Goal: Task Accomplishment & Management: Manage account settings

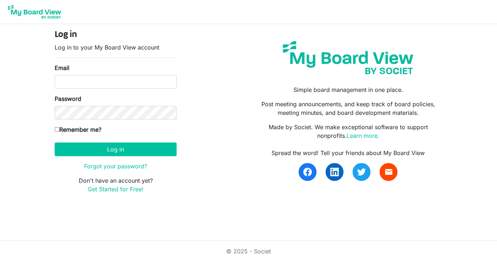
click at [93, 84] on input "Email" at bounding box center [116, 82] width 122 height 14
type input "robtrib@comcast.net"
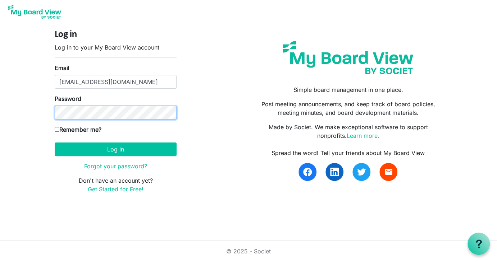
click at [55, 143] on button "Log in" at bounding box center [116, 150] width 122 height 14
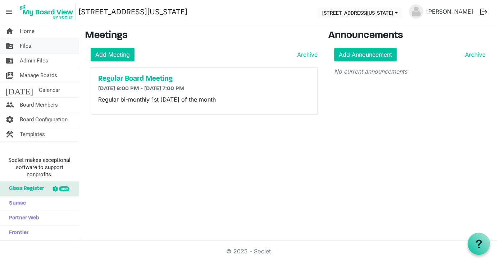
click at [25, 45] on span "Files" at bounding box center [26, 46] width 12 height 14
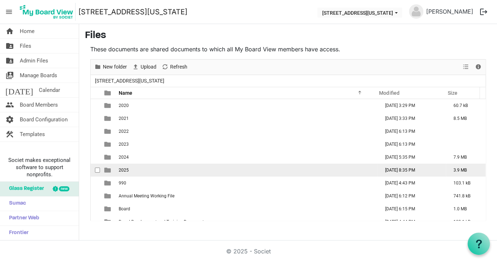
click at [186, 169] on td "2025" at bounding box center [246, 170] width 261 height 13
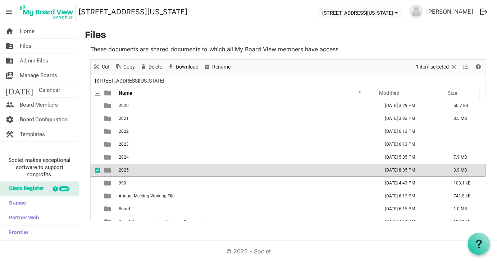
click at [186, 169] on td "2025" at bounding box center [246, 170] width 261 height 13
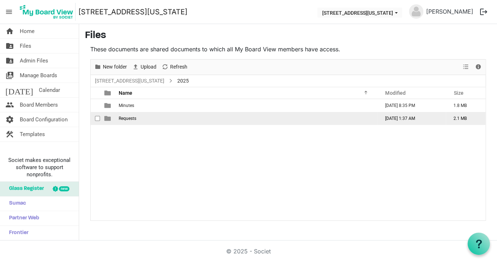
click at [122, 119] on span "Requests" at bounding box center [128, 118] width 18 height 5
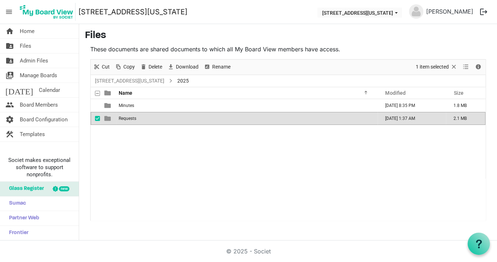
click at [126, 116] on span "Requests" at bounding box center [128, 118] width 18 height 5
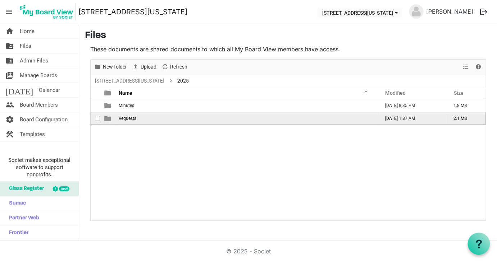
click at [126, 116] on span "Requests" at bounding box center [128, 118] width 18 height 5
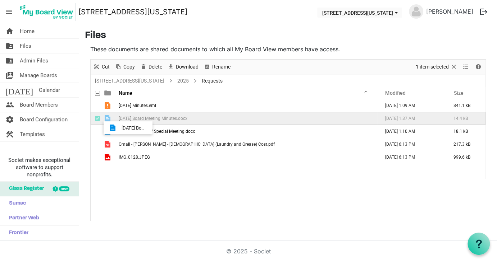
click at [115, 125] on tbody "01-10-2025 Minutes.eml July 29, 2025 1:09 AM 841.1 kB 06-12-2025 Board Meeting …" at bounding box center [288, 131] width 395 height 65
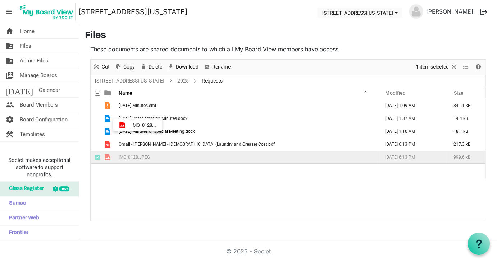
drag, startPoint x: 171, startPoint y: 171, endPoint x: 129, endPoint y: 125, distance: 62.8
click at [129, 125] on div "01-10-2025 Minutes.eml July 29, 2025 1:09 AM 841.1 kB 06-12-2025 Board Meeting …" at bounding box center [288, 159] width 395 height 121
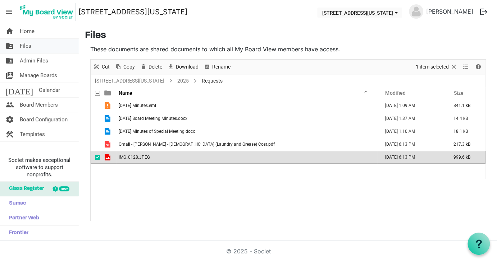
click at [29, 46] on span "Files" at bounding box center [26, 46] width 12 height 14
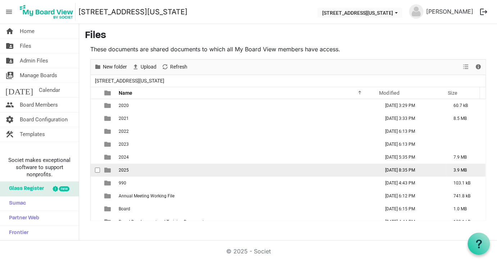
click at [127, 169] on span "2025" at bounding box center [124, 170] width 10 height 5
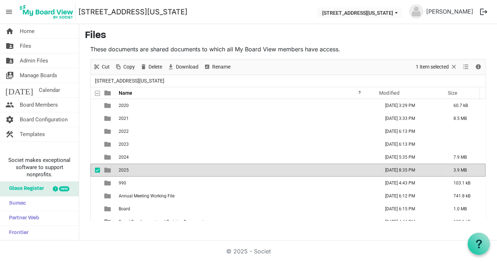
click at [127, 169] on span "2025" at bounding box center [124, 170] width 10 height 5
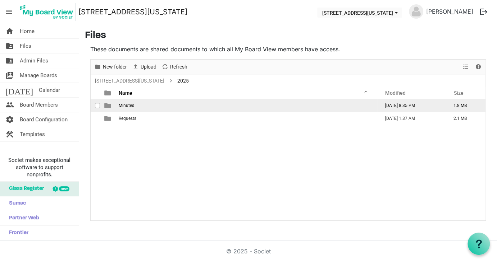
click at [124, 104] on span "Minutes" at bounding box center [126, 105] width 15 height 5
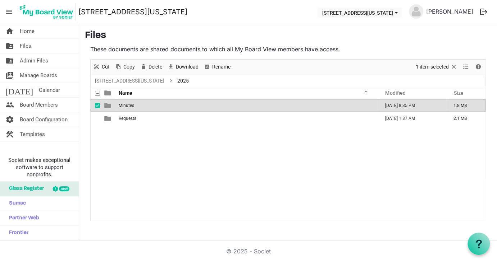
click at [124, 104] on span "Minutes" at bounding box center [126, 105] width 15 height 5
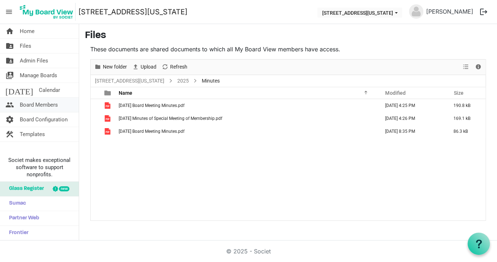
click at [49, 104] on span "Board Members" at bounding box center [39, 105] width 38 height 14
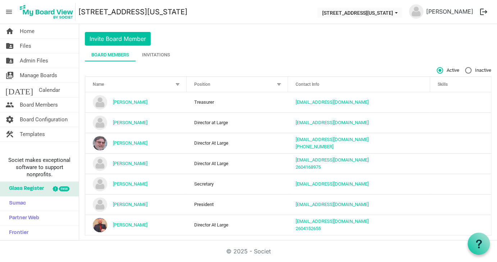
scroll to position [21, 0]
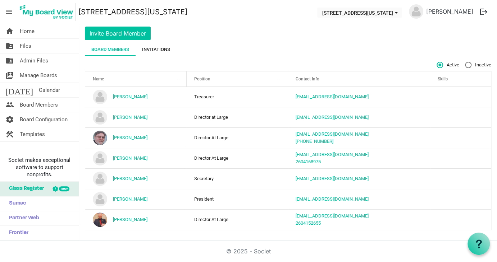
click at [161, 47] on div "Invitations" at bounding box center [156, 49] width 28 height 7
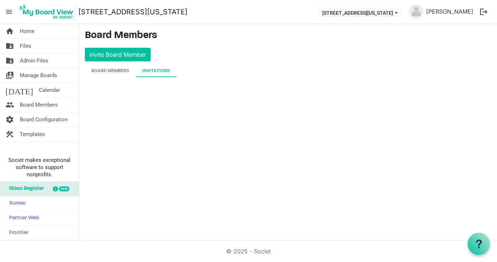
scroll to position [0, 0]
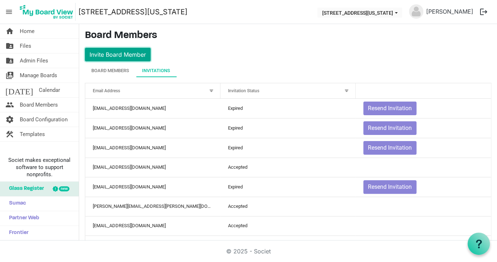
click at [109, 52] on button "Invite Board Member" at bounding box center [118, 55] width 66 height 14
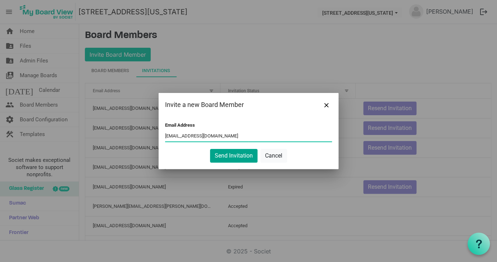
type input "[EMAIL_ADDRESS][DOMAIN_NAME]"
click at [238, 156] on button "Send Invitation" at bounding box center [233, 156] width 47 height 14
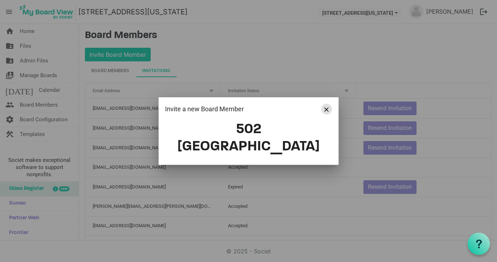
click at [326, 112] on span "Close" at bounding box center [326, 109] width 4 height 4
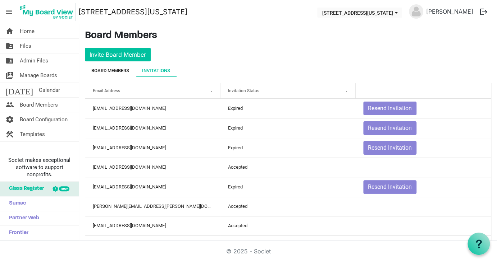
click at [105, 70] on div "Board Members" at bounding box center [110, 70] width 38 height 7
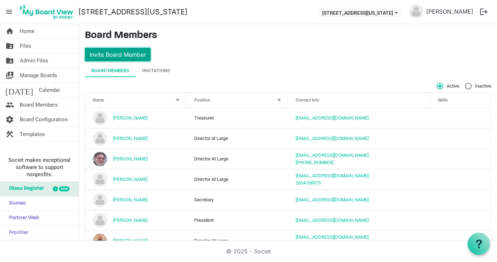
click at [116, 52] on button "Invite Board Member" at bounding box center [118, 55] width 66 height 14
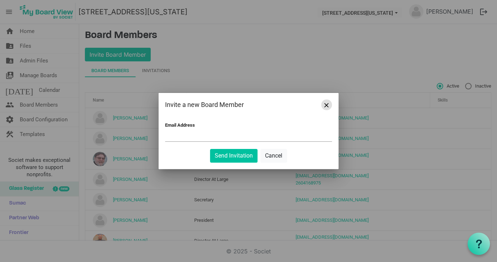
click at [327, 105] on span "Close" at bounding box center [326, 105] width 4 height 4
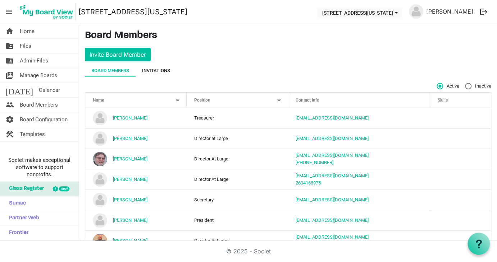
click at [158, 71] on div "Invitations" at bounding box center [156, 70] width 28 height 7
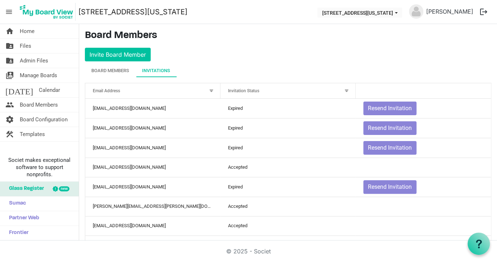
click at [477, 23] on nav "menu 216 E Washington Blvd 216 E Washington Blvd Robin Tribbett logout" at bounding box center [248, 12] width 497 height 24
click at [102, 71] on div "Board Members" at bounding box center [110, 70] width 38 height 7
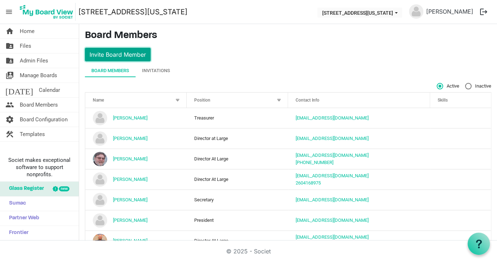
click at [103, 55] on button "Invite Board Member" at bounding box center [118, 55] width 66 height 14
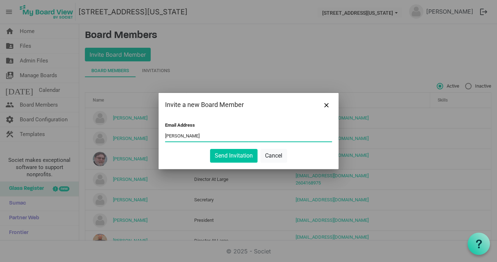
type input "miller1970rk@gmail.com"
click at [227, 157] on button "Send Invitation" at bounding box center [233, 156] width 47 height 14
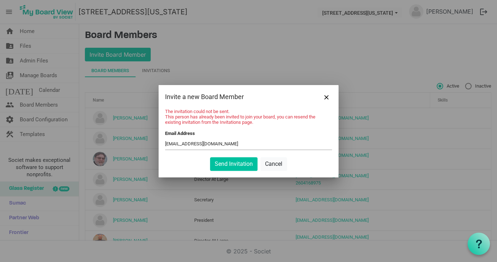
click at [287, 166] on div "Send Invitation Cancel" at bounding box center [248, 164] width 167 height 14
click at [267, 161] on button "Cancel" at bounding box center [273, 164] width 27 height 14
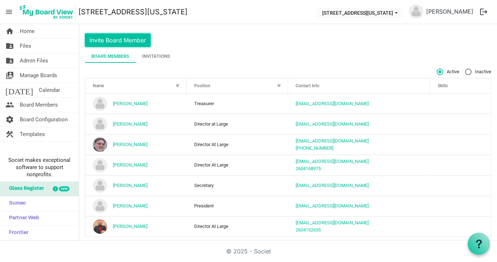
scroll to position [21, 0]
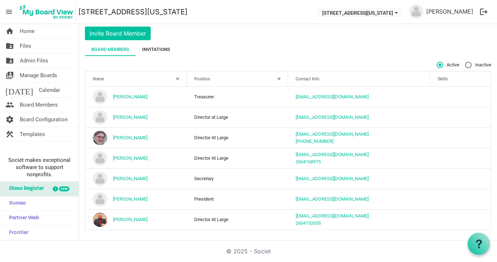
click at [155, 46] on div "Invitations" at bounding box center [156, 49] width 28 height 7
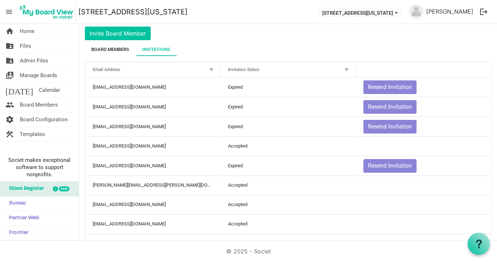
click at [115, 49] on div "Board Members" at bounding box center [110, 49] width 38 height 7
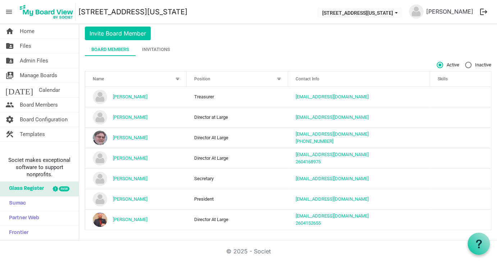
click at [359, 83] on div "Contact Info" at bounding box center [359, 79] width 132 height 10
click at [151, 48] on div "Invitations" at bounding box center [156, 49] width 28 height 7
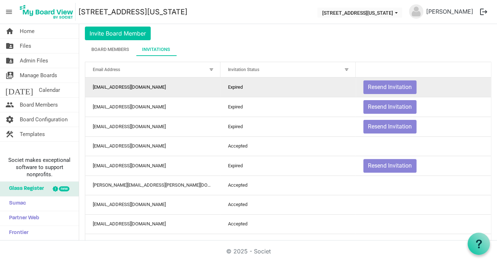
click at [282, 80] on td "Expired" at bounding box center [287, 87] width 135 height 19
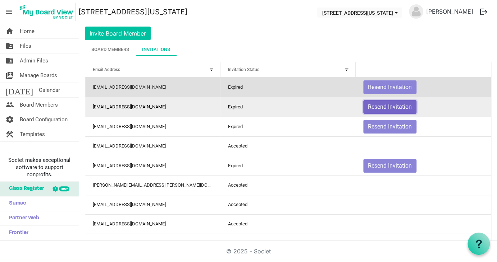
click at [382, 106] on button "Resend Invitation" at bounding box center [389, 107] width 53 height 14
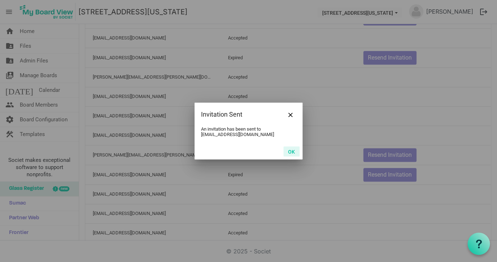
scroll to position [161, 0]
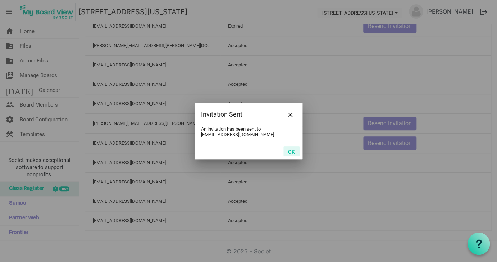
click at [290, 152] on button "OK" at bounding box center [291, 152] width 16 height 10
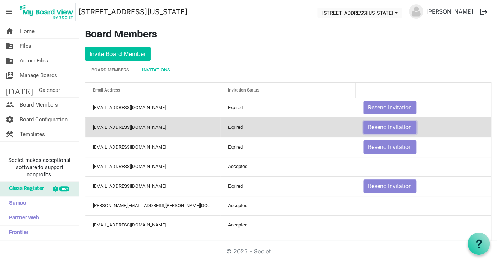
scroll to position [0, 0]
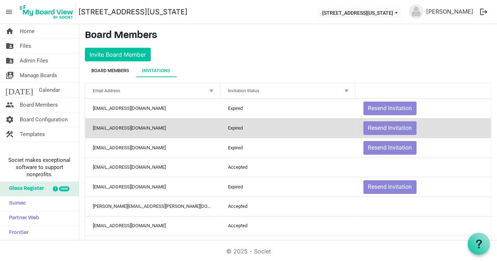
click at [103, 68] on div "Board Members" at bounding box center [110, 70] width 38 height 7
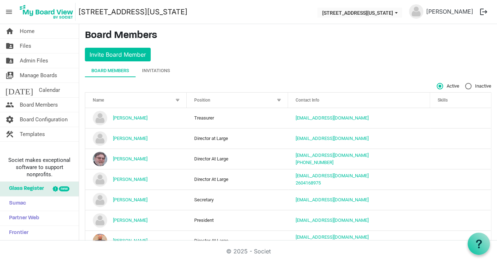
scroll to position [21, 0]
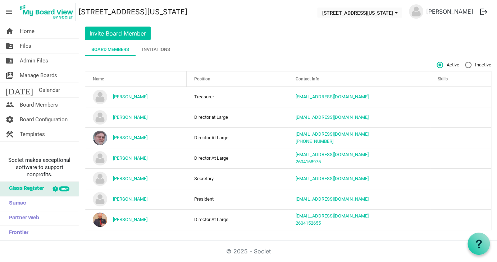
click at [428, 34] on main "Board Members Invite Board Member Board Members Invitations Active Inactive Nam…" at bounding box center [288, 122] width 418 height 239
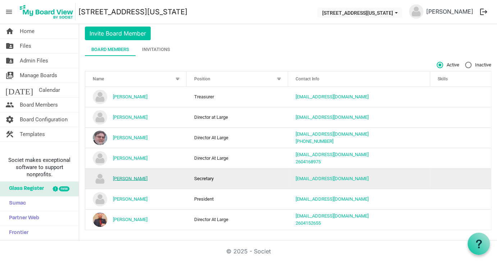
click at [132, 177] on link "[PERSON_NAME]" at bounding box center [130, 178] width 35 height 5
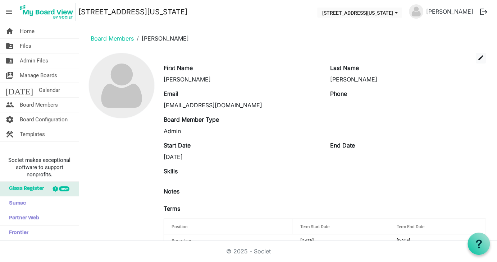
click at [188, 135] on div "Board Member Type Admin" at bounding box center [324, 128] width 333 height 26
click at [386, 51] on main "Board Members Robin Tribbett edit First Name Robin Last Name Tribbett Email rob…" at bounding box center [288, 141] width 418 height 235
click at [477, 56] on span "edit" at bounding box center [480, 58] width 6 height 6
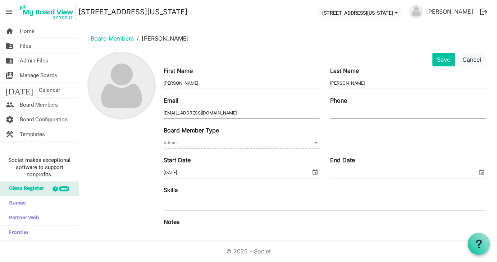
click at [121, 77] on img at bounding box center [121, 85] width 65 height 65
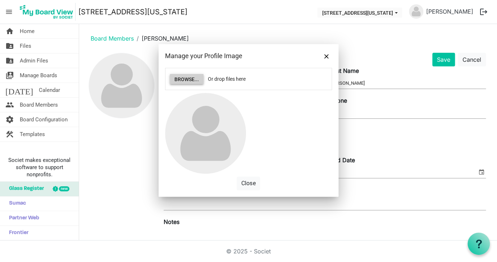
click at [185, 78] on button "Browse..." at bounding box center [187, 79] width 34 height 10
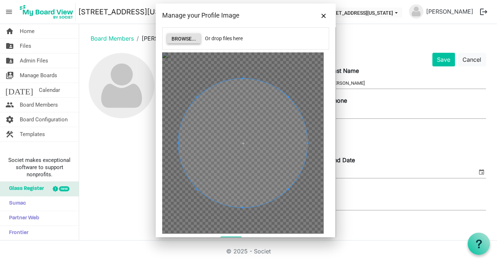
click at [122, 50] on main "Board Members Robin Tribbett Save Cancel First Name Robin Last Name Tribbett Em…" at bounding box center [288, 187] width 418 height 326
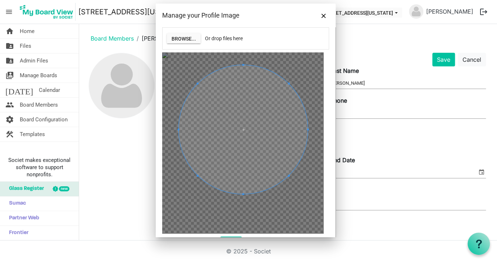
click at [239, 123] on span at bounding box center [243, 129] width 129 height 129
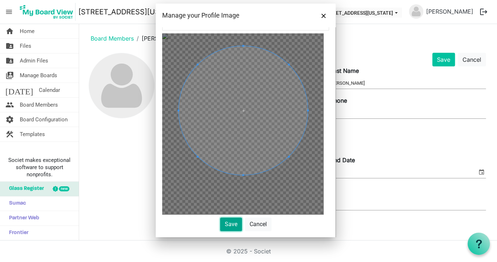
click at [223, 225] on button "Save" at bounding box center [231, 225] width 22 height 14
click at [0, 0] on div at bounding box center [0, 0] width 0 height 0
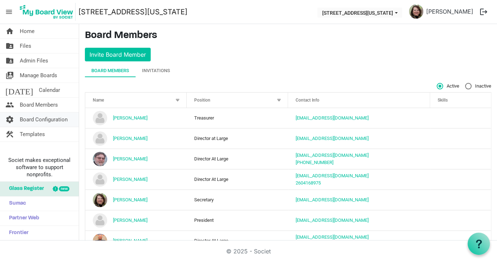
click at [47, 118] on span "Board Configuration" at bounding box center [44, 119] width 48 height 14
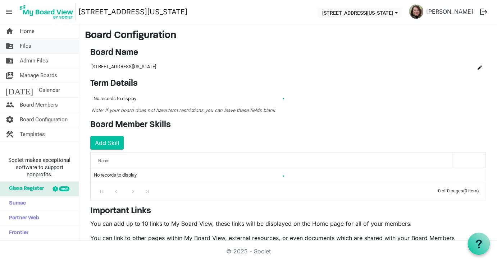
click at [27, 47] on span "Files" at bounding box center [26, 46] width 12 height 14
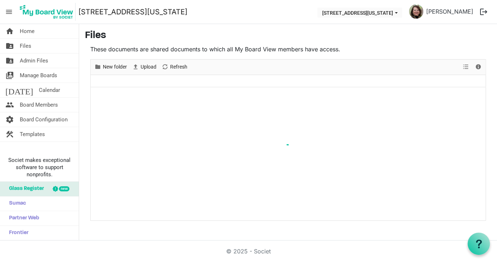
click at [27, 47] on span "Files" at bounding box center [26, 46] width 12 height 14
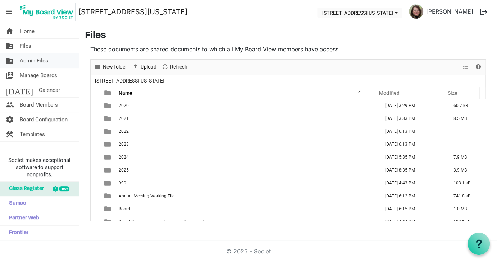
click at [30, 62] on span "Admin Files" at bounding box center [34, 61] width 28 height 14
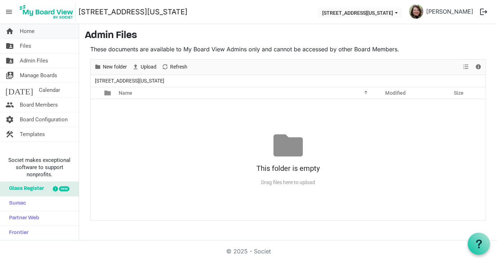
click at [30, 29] on span "Home" at bounding box center [27, 31] width 15 height 14
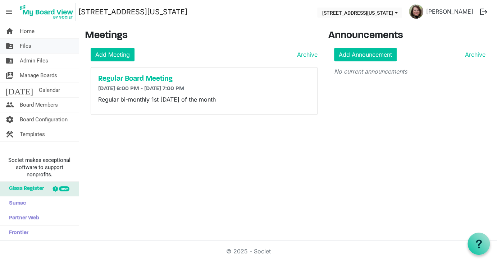
click at [26, 45] on span "Files" at bounding box center [26, 46] width 12 height 14
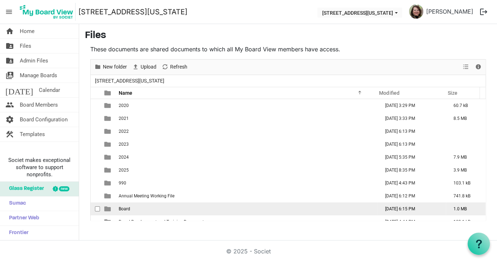
click at [123, 210] on span "Board" at bounding box center [125, 209] width 12 height 5
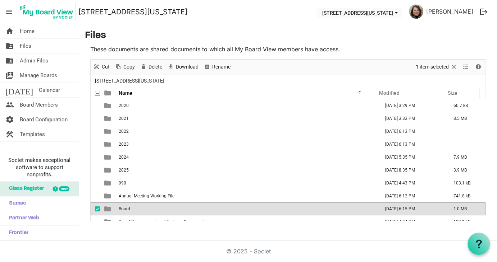
click at [123, 210] on span "Board" at bounding box center [125, 209] width 12 height 5
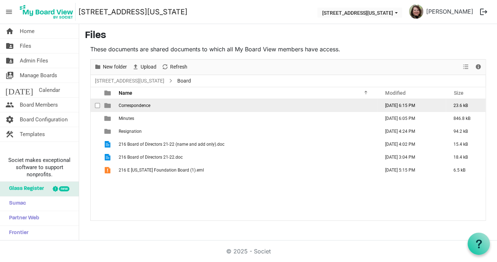
click at [143, 107] on span "Correspondence" at bounding box center [135, 105] width 32 height 5
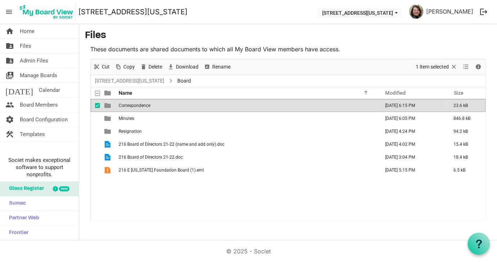
click at [143, 107] on span "Correspondence" at bounding box center [135, 105] width 32 height 5
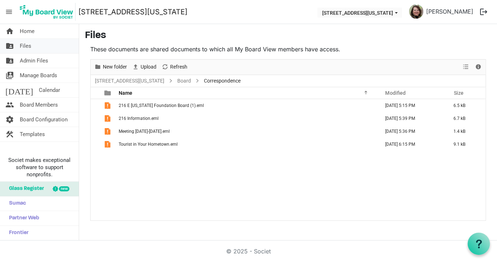
click at [28, 46] on span "Files" at bounding box center [26, 46] width 12 height 14
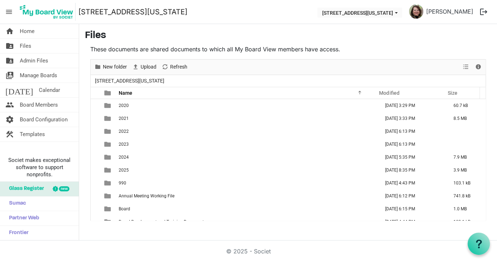
click at [173, 53] on p "These documents are shared documents to which all My Board View members have ac…" at bounding box center [287, 49] width 395 height 9
click at [277, 23] on nav "menu [STREET_ADDRESS][US_STATE] [STREET_ADDRESS][US_STATE] [PERSON_NAME] logout" at bounding box center [248, 12] width 497 height 24
click at [322, 37] on h3 "Files" at bounding box center [288, 36] width 406 height 12
drag, startPoint x: 322, startPoint y: 37, endPoint x: 344, endPoint y: 32, distance: 22.1
click at [344, 32] on h3 "Files" at bounding box center [288, 36] width 406 height 12
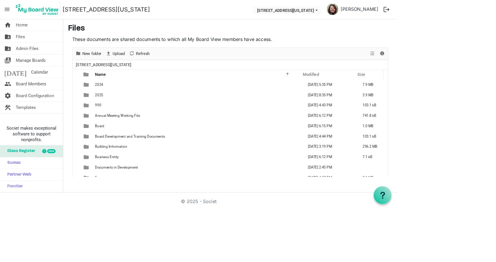
scroll to position [51, 0]
